Goal: Task Accomplishment & Management: Manage account settings

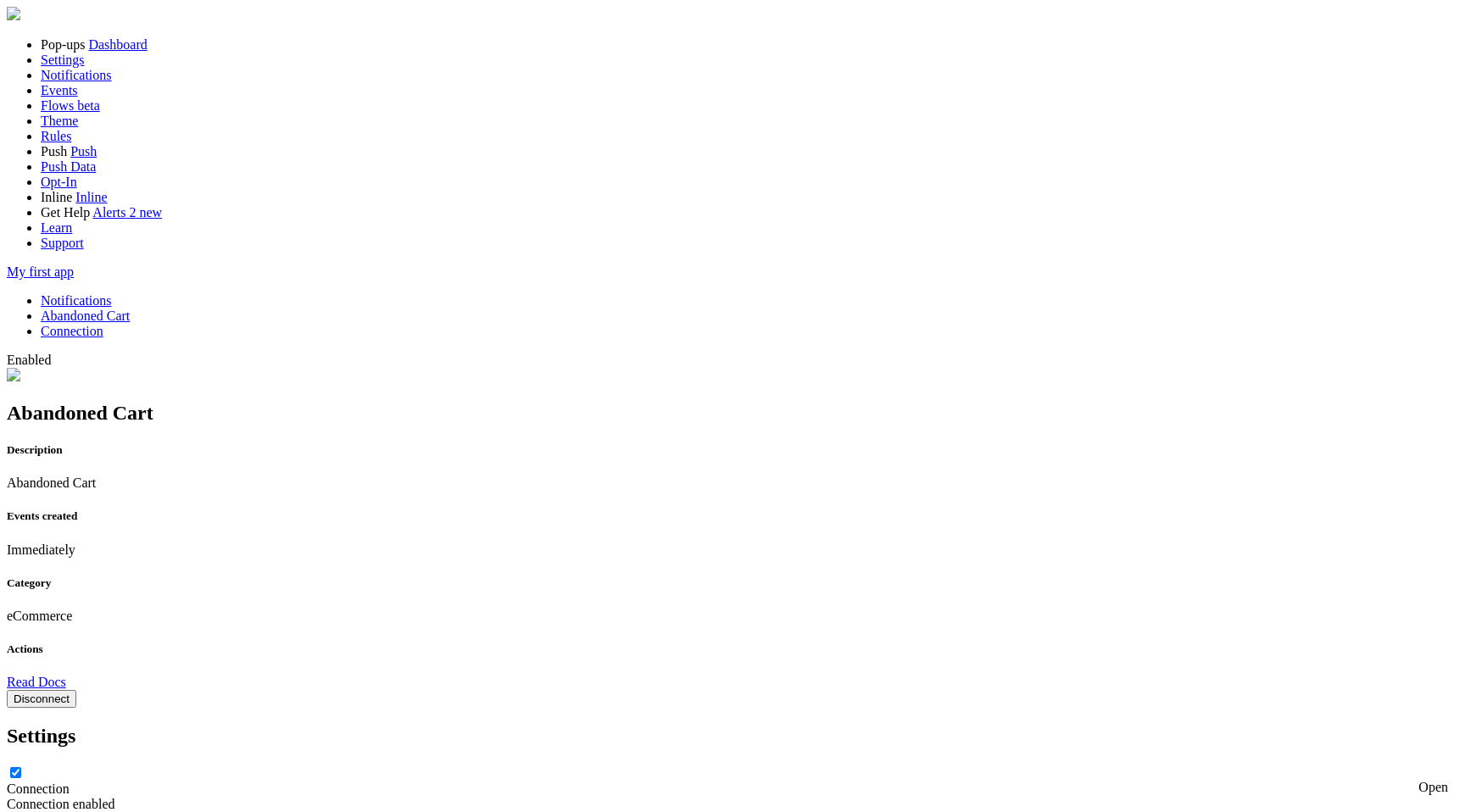
scroll to position [320, 0]
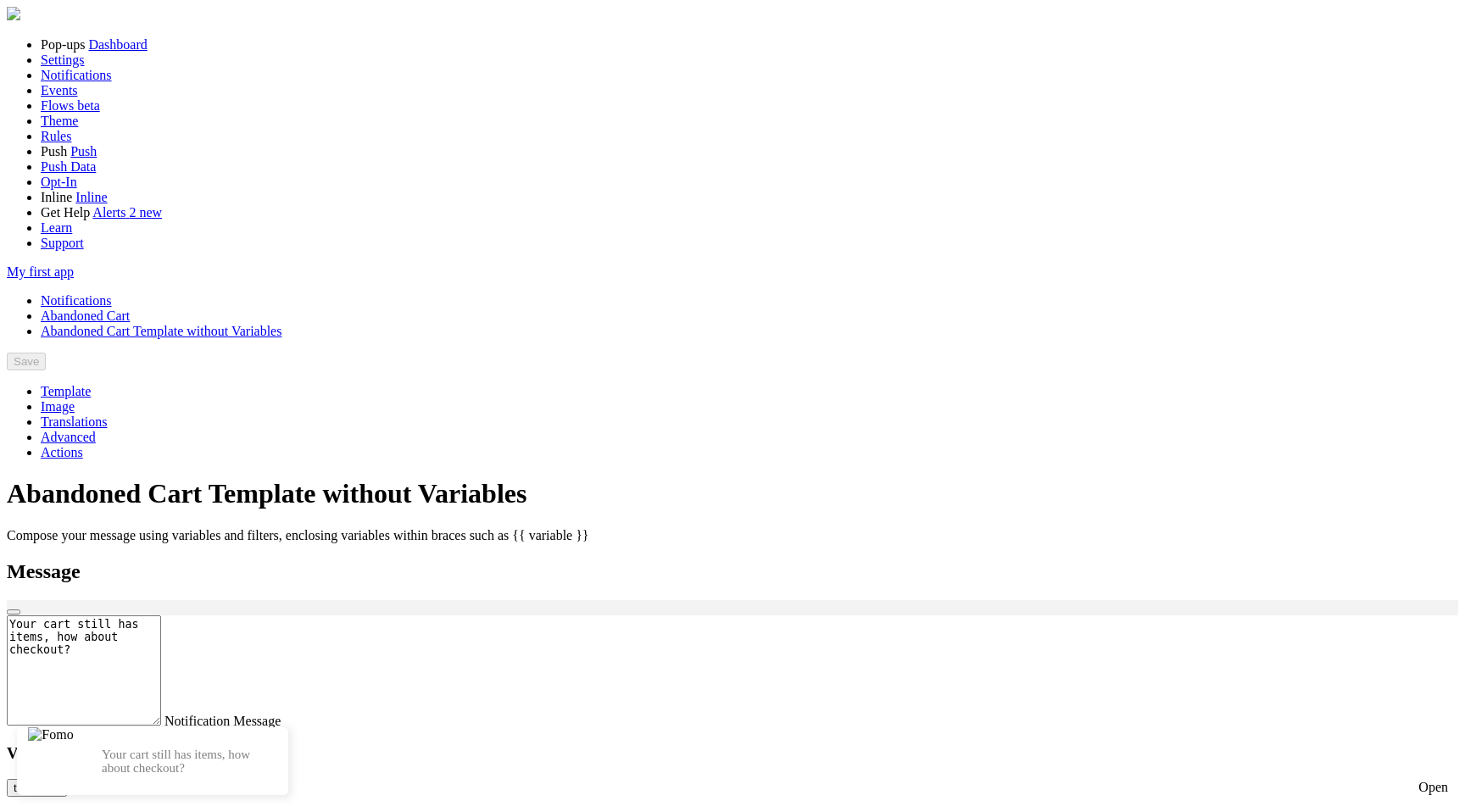
click at [112, 293] on link "Notifications" at bounding box center [76, 301] width 71 height 15
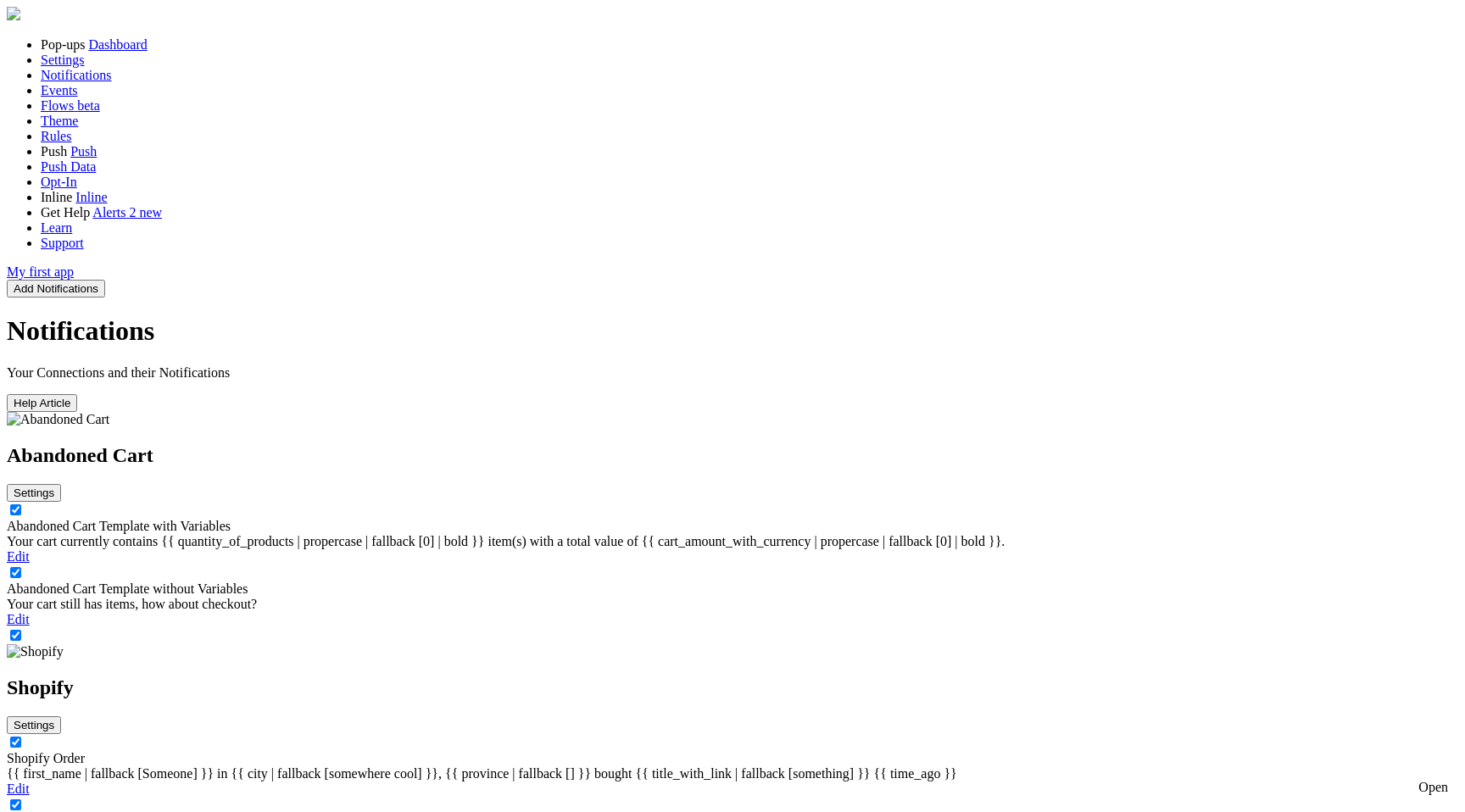
click at [61, 484] on button "Settings" at bounding box center [33, 492] width 54 height 18
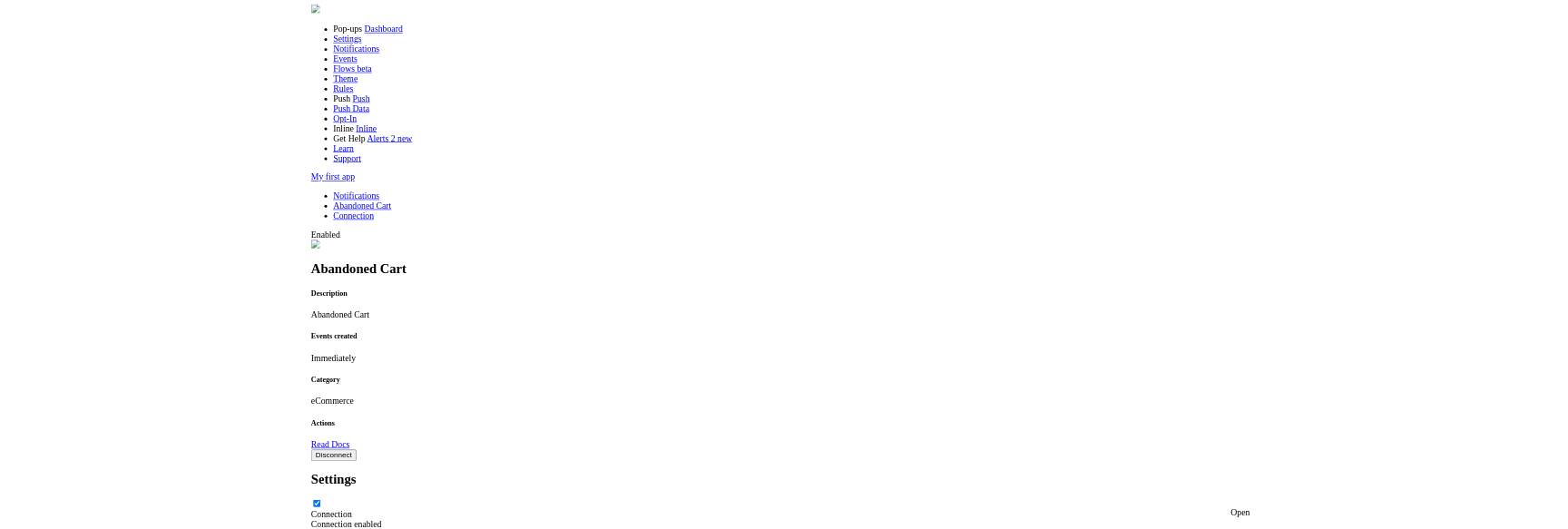
scroll to position [343, 0]
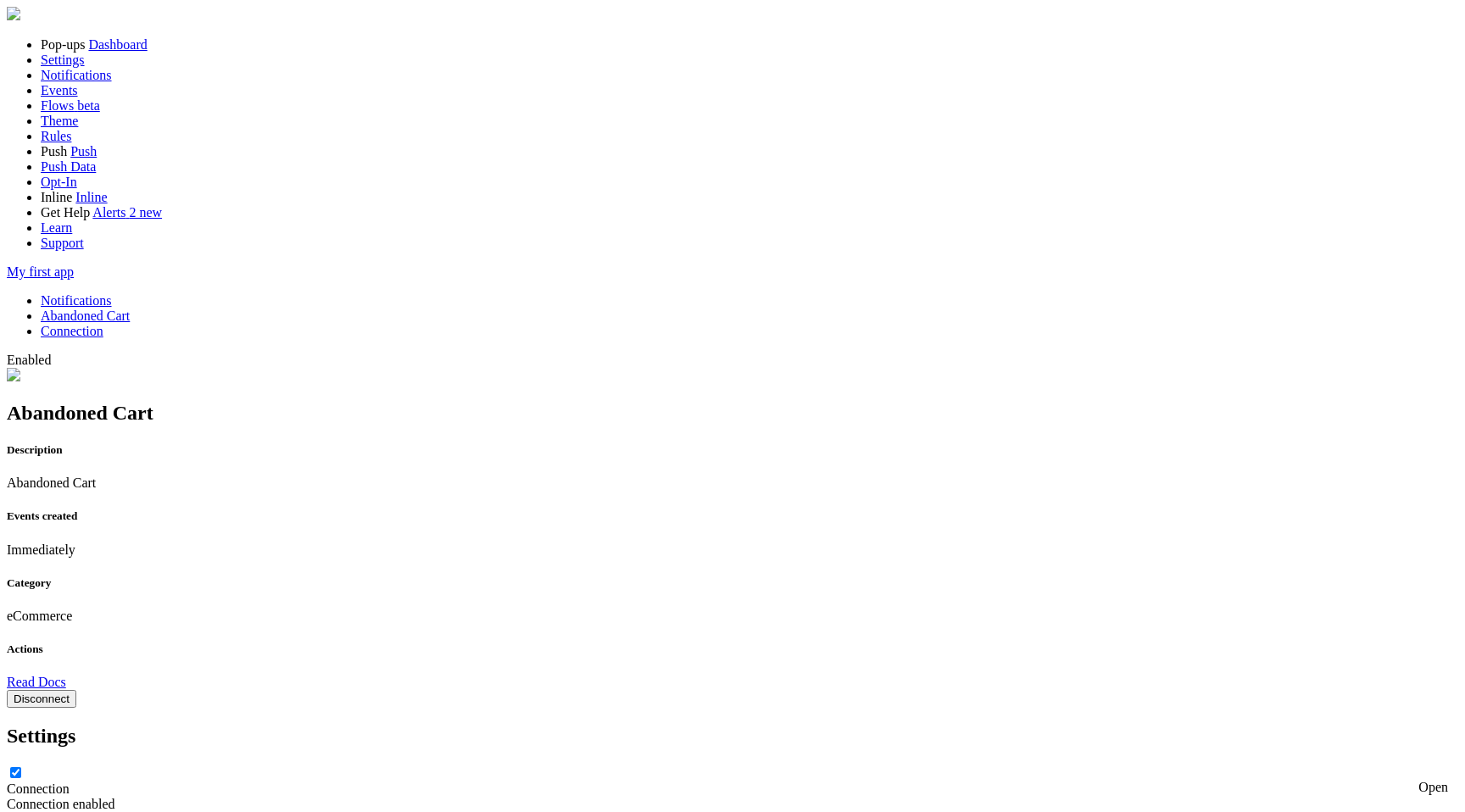
click at [112, 293] on link "Notifications" at bounding box center [76, 301] width 71 height 15
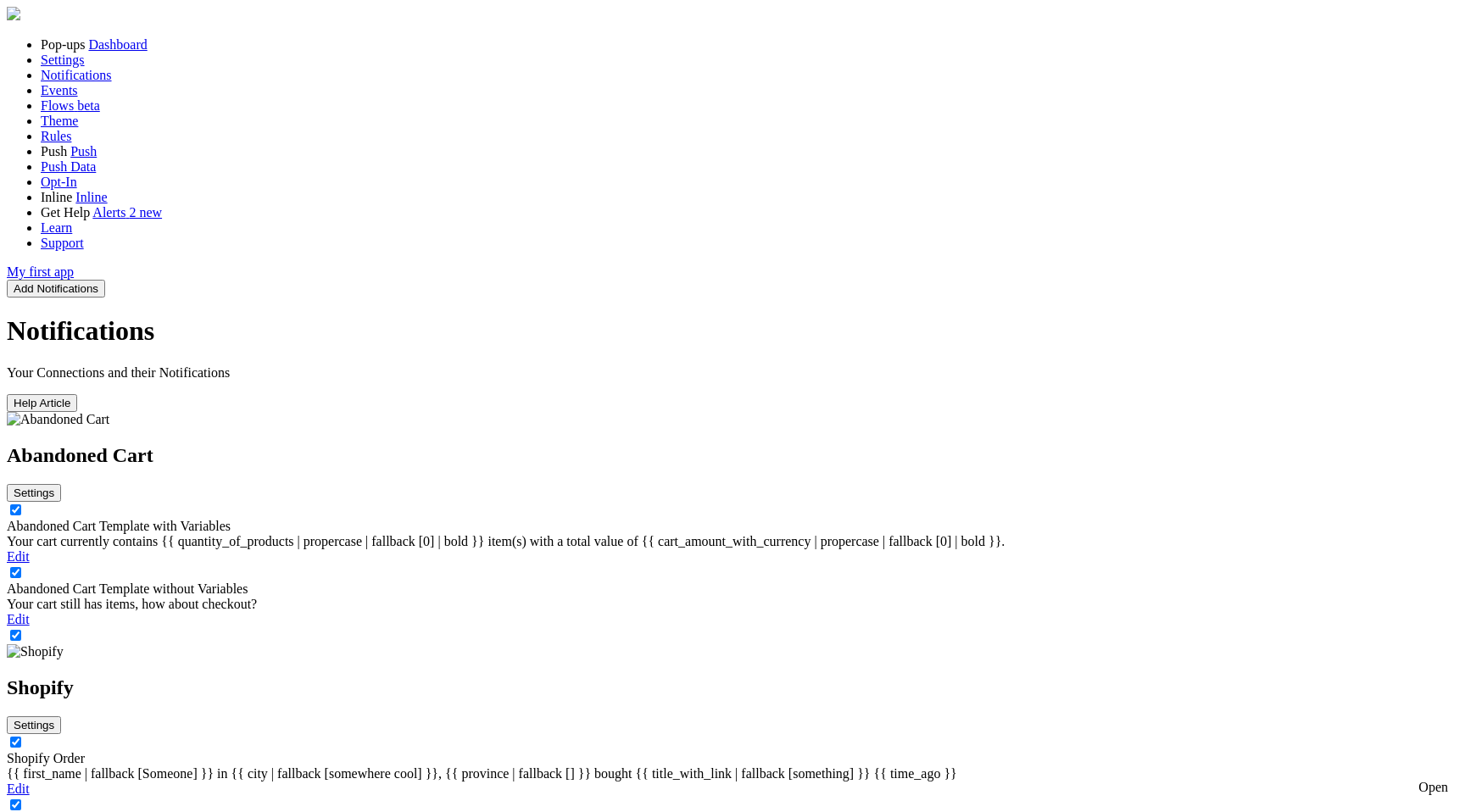
click at [637, 519] on div "Abandoned Cart Template with Variables Your cart currently contains {{ quantity…" at bounding box center [732, 533] width 1451 height 30
